Goal: Check status: Check status

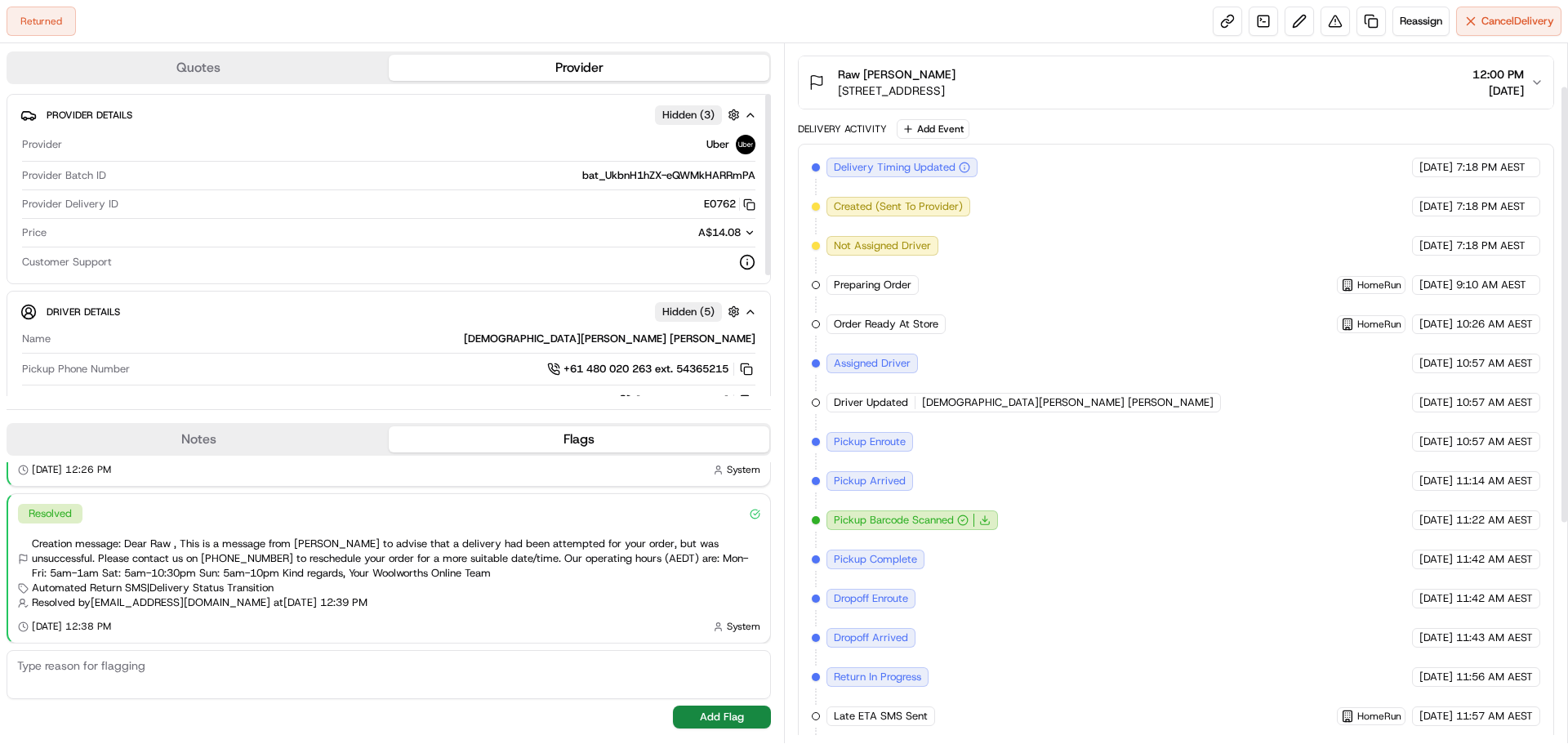
scroll to position [408, 0]
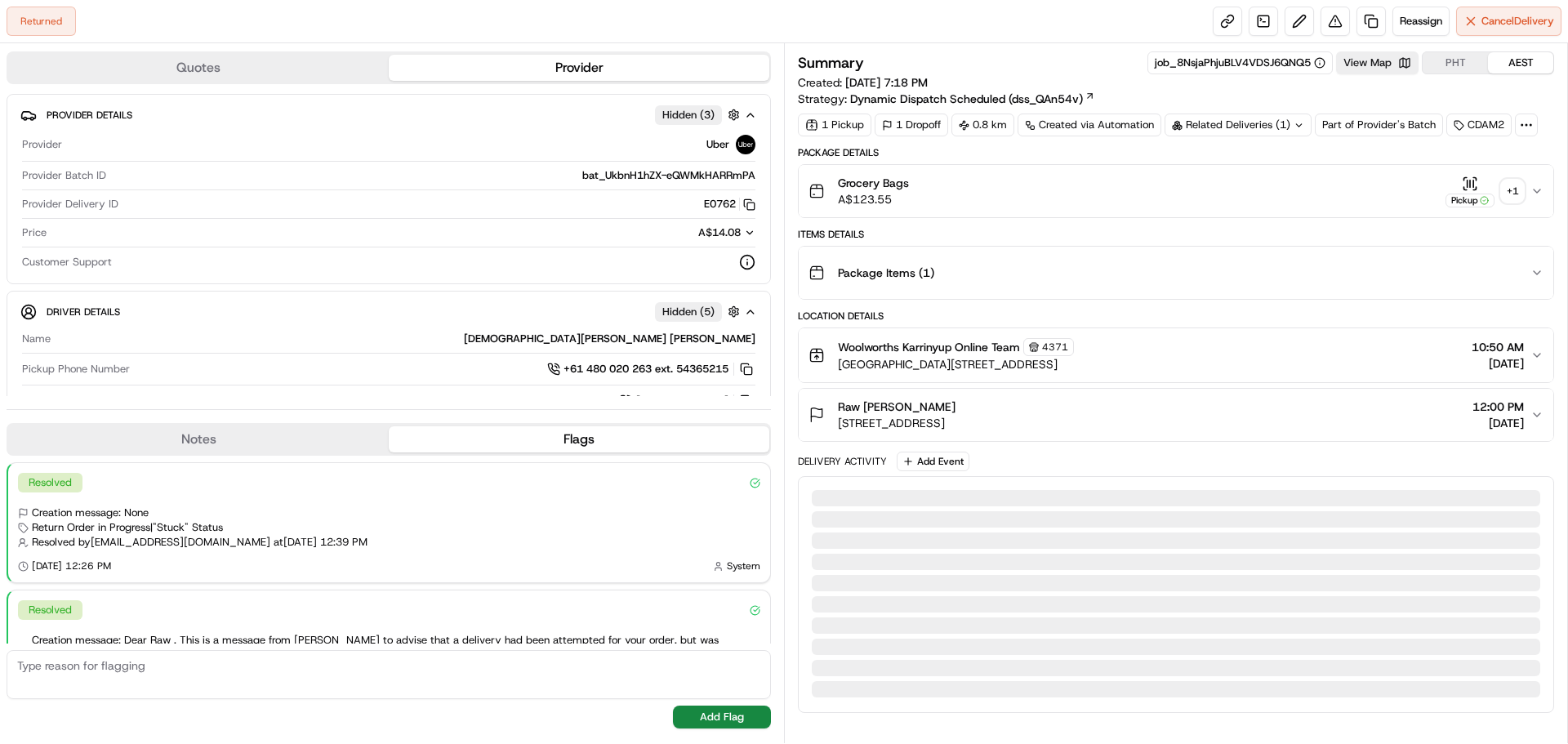
scroll to position [96, 0]
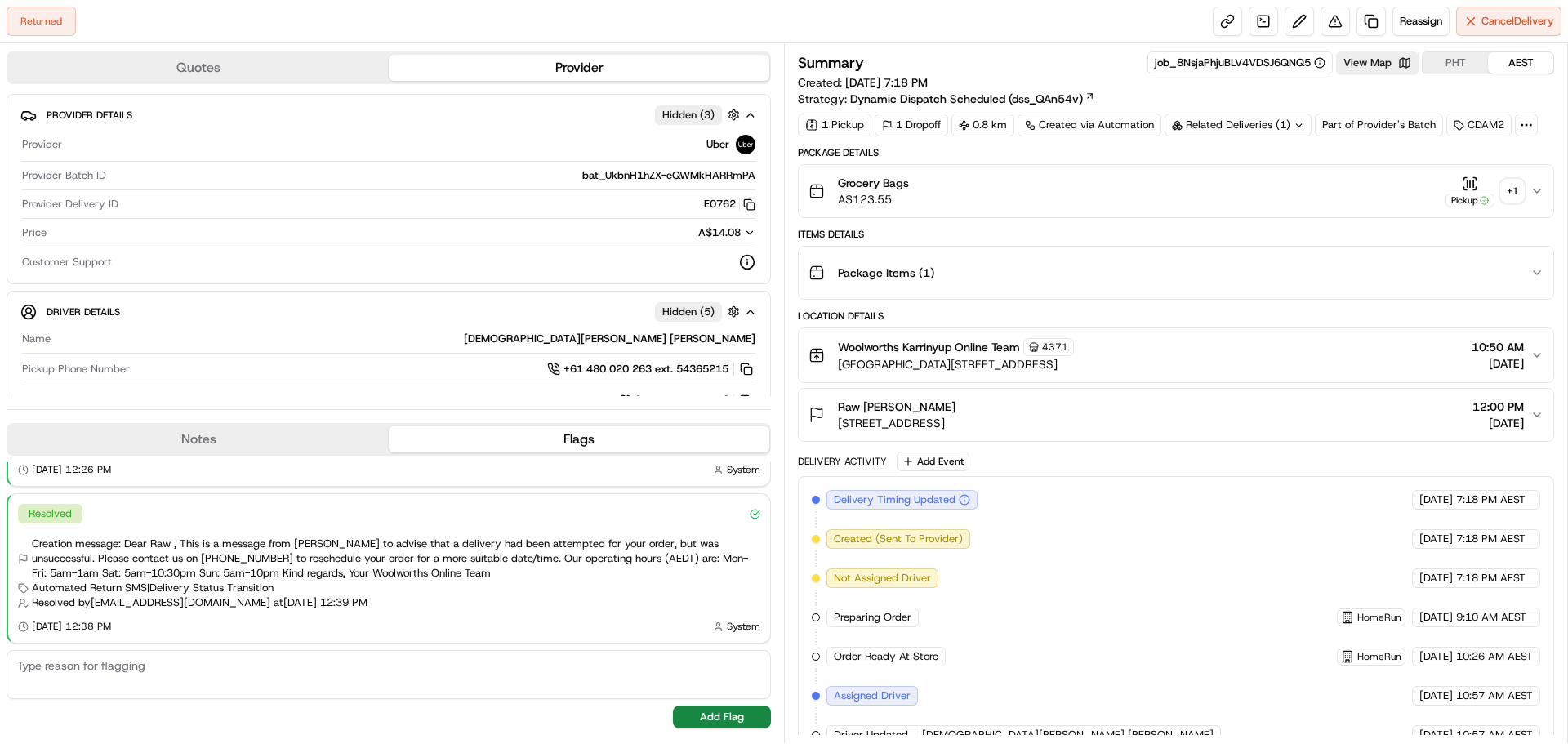
click at [1513, 188] on div "+ 1" at bounding box center [1512, 190] width 23 height 23
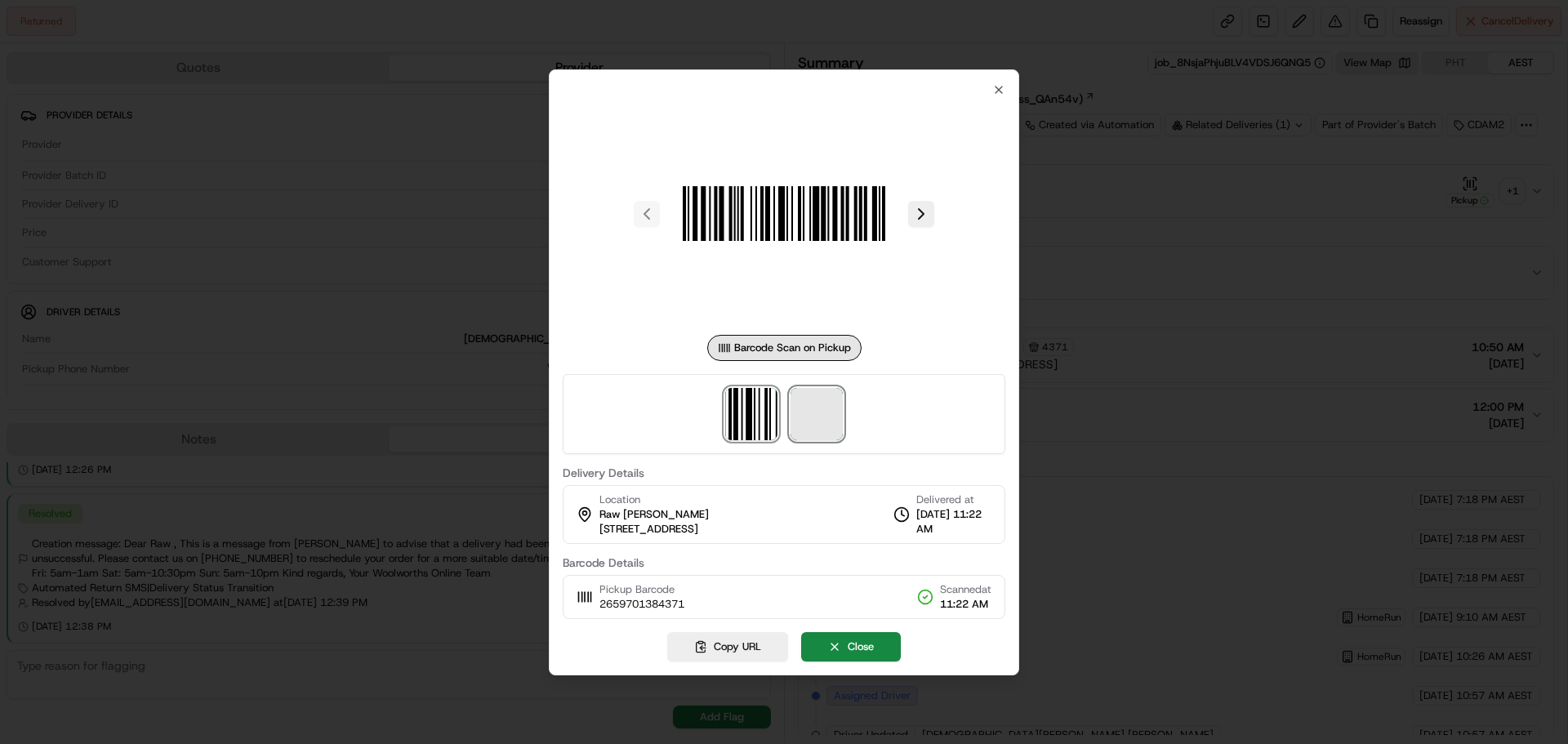
click at [812, 413] on span at bounding box center [817, 414] width 52 height 52
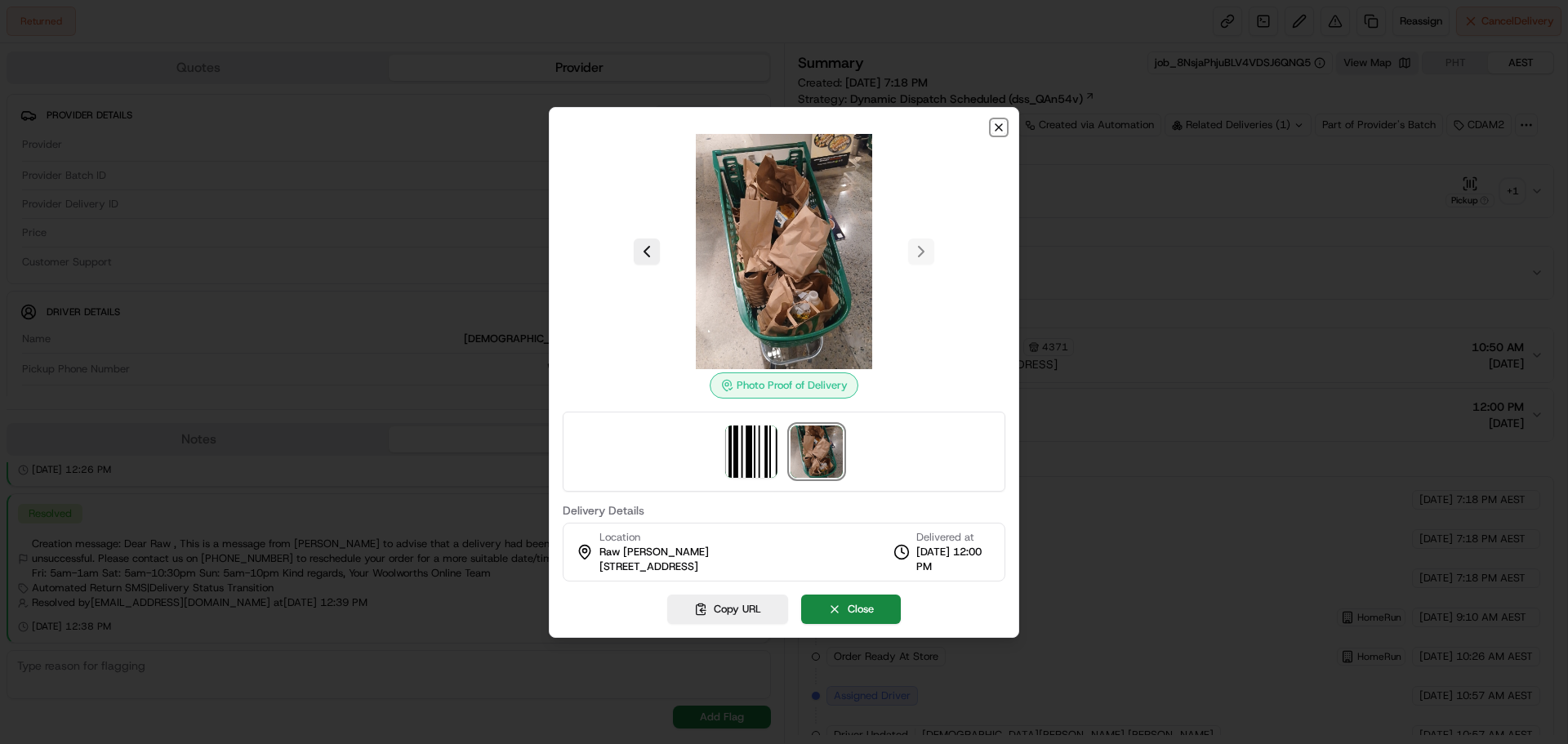
click at [1002, 122] on icon "button" at bounding box center [999, 127] width 14 height 14
